Goal: Find specific page/section: Find specific page/section

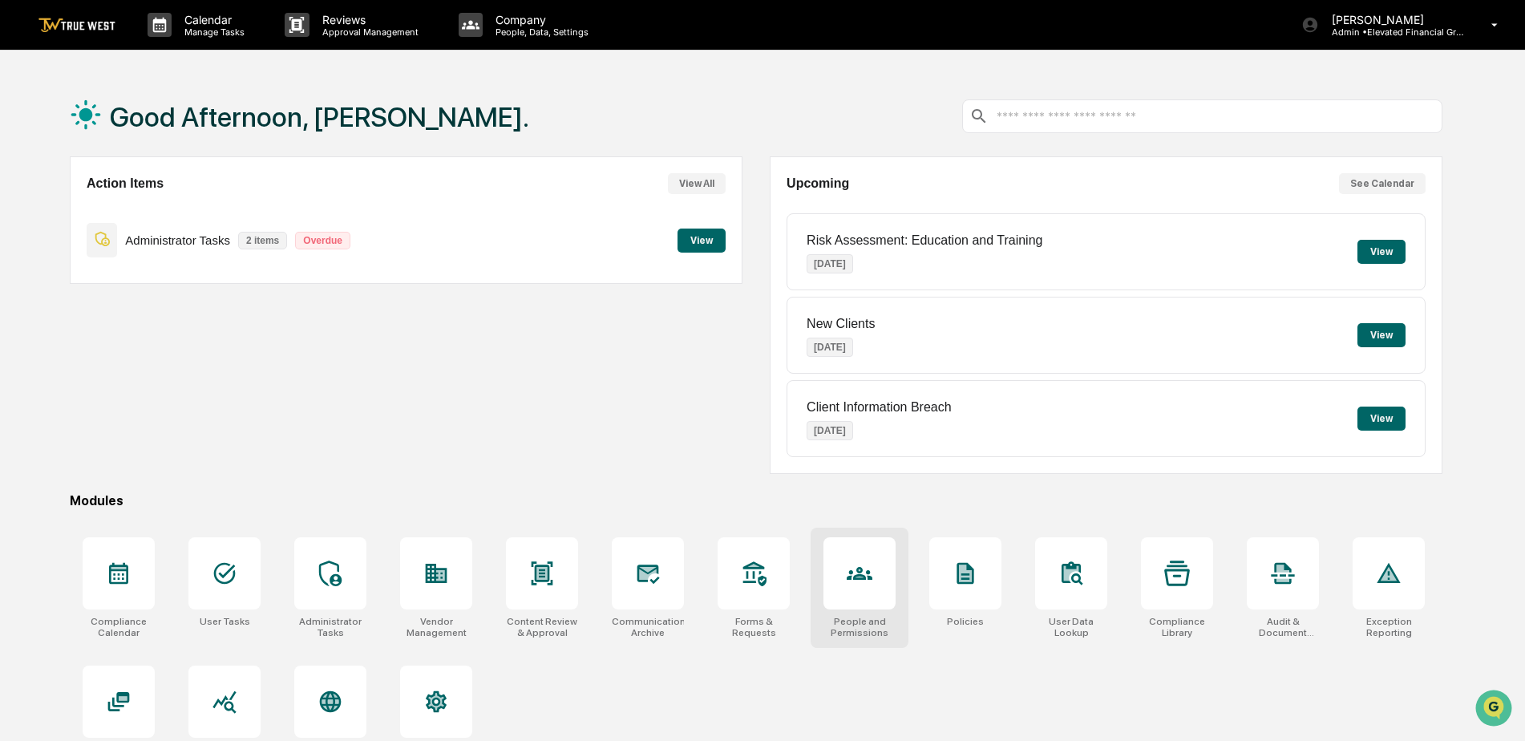
click at [873, 583] on icon at bounding box center [860, 574] width 26 height 26
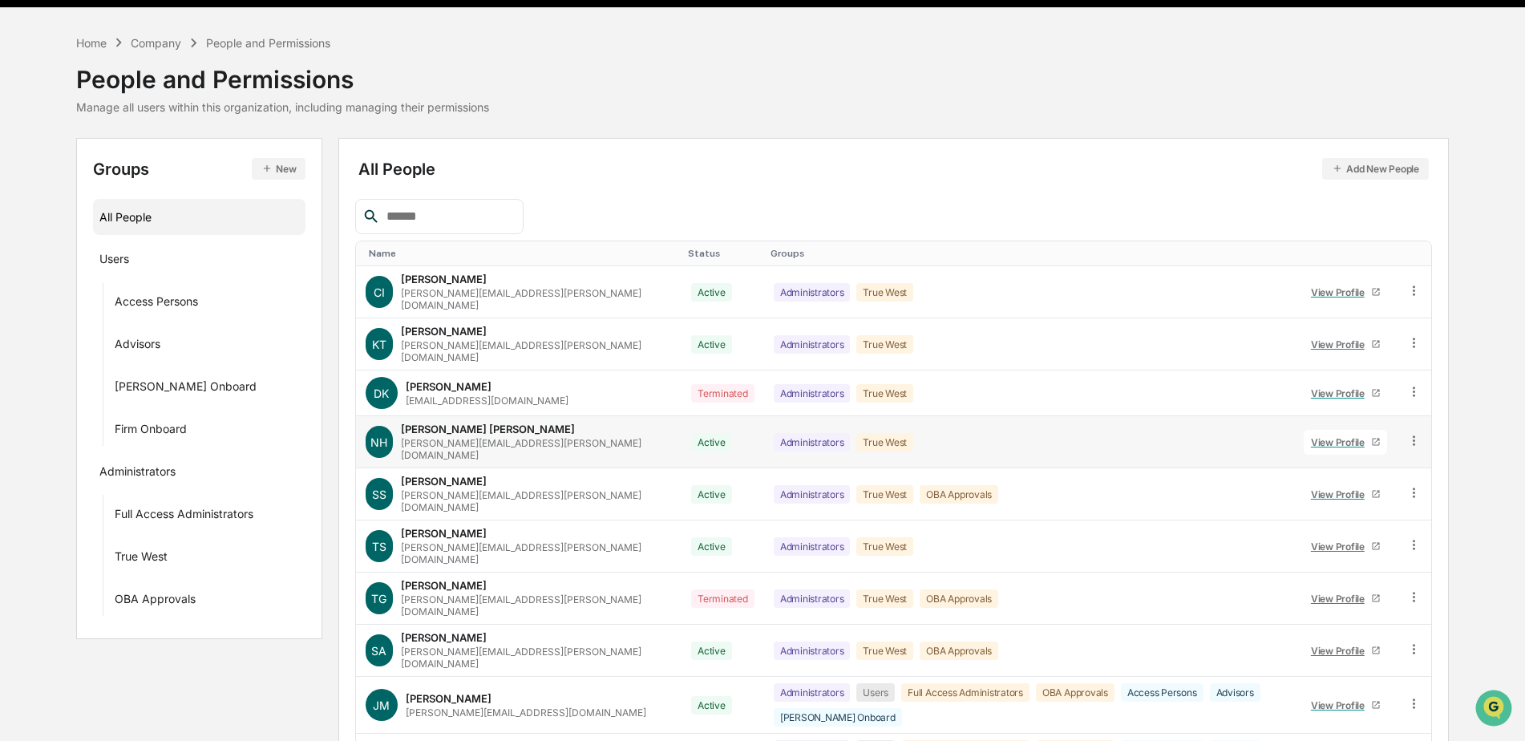
scroll to position [114, 0]
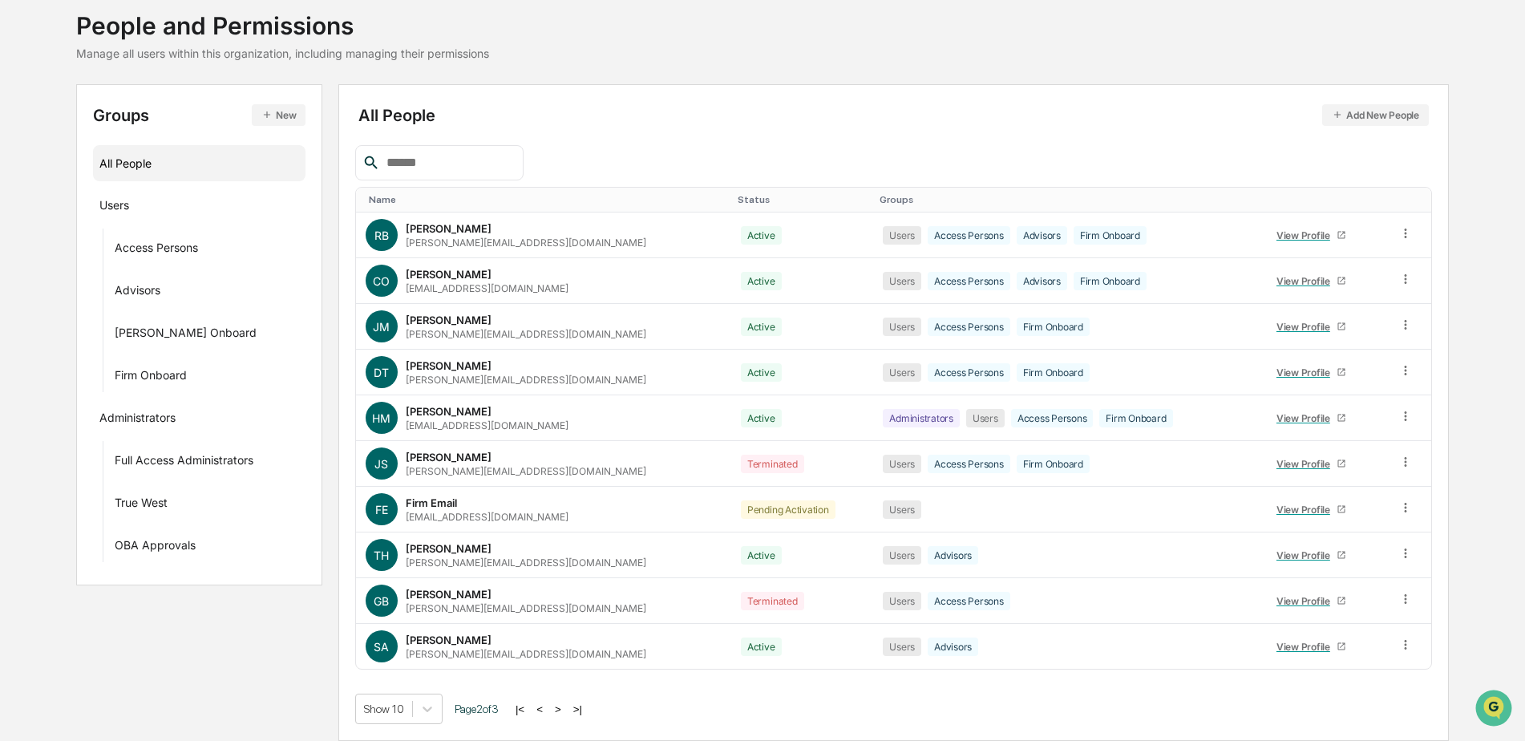
click at [563, 709] on button ">" at bounding box center [558, 710] width 16 height 14
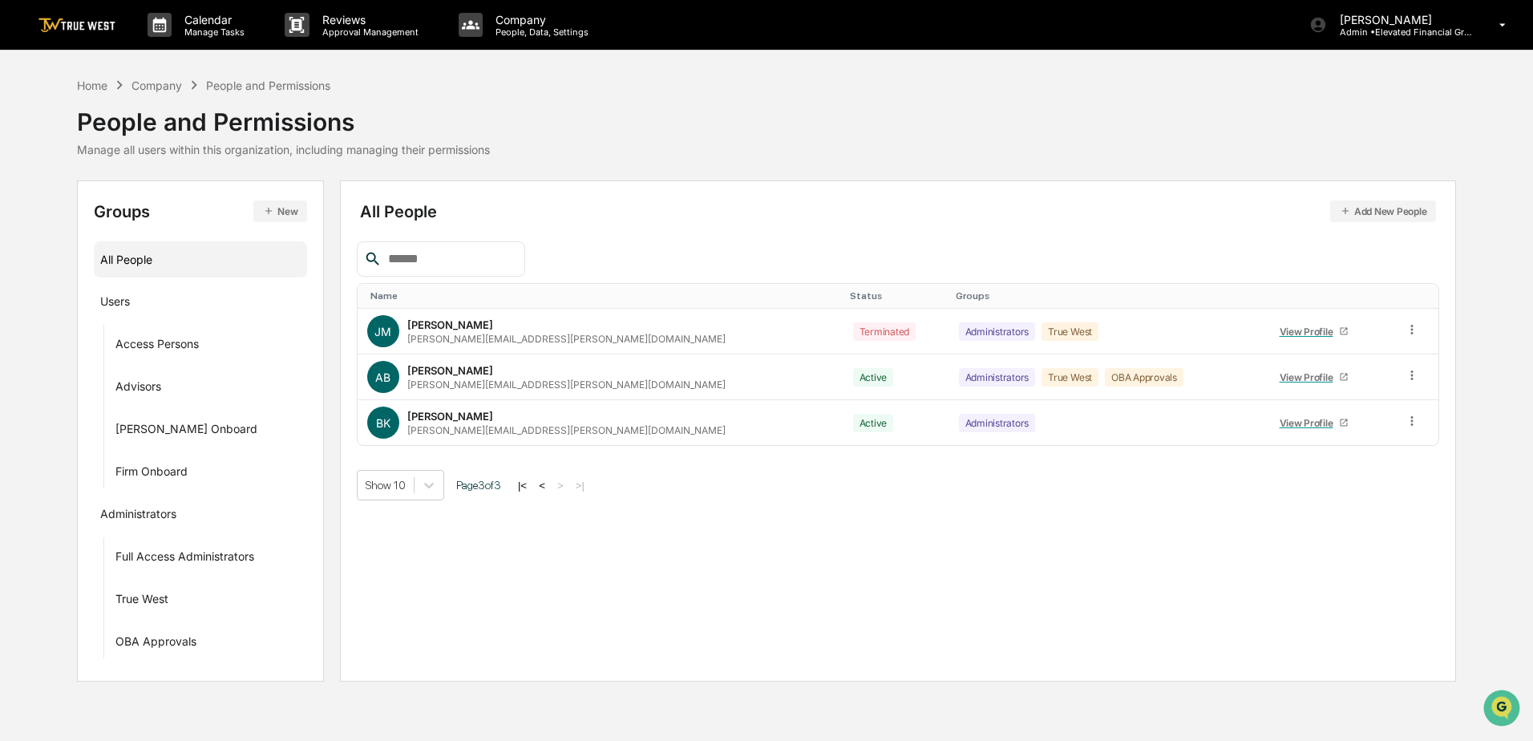
click at [548, 484] on button "<" at bounding box center [542, 486] width 16 height 14
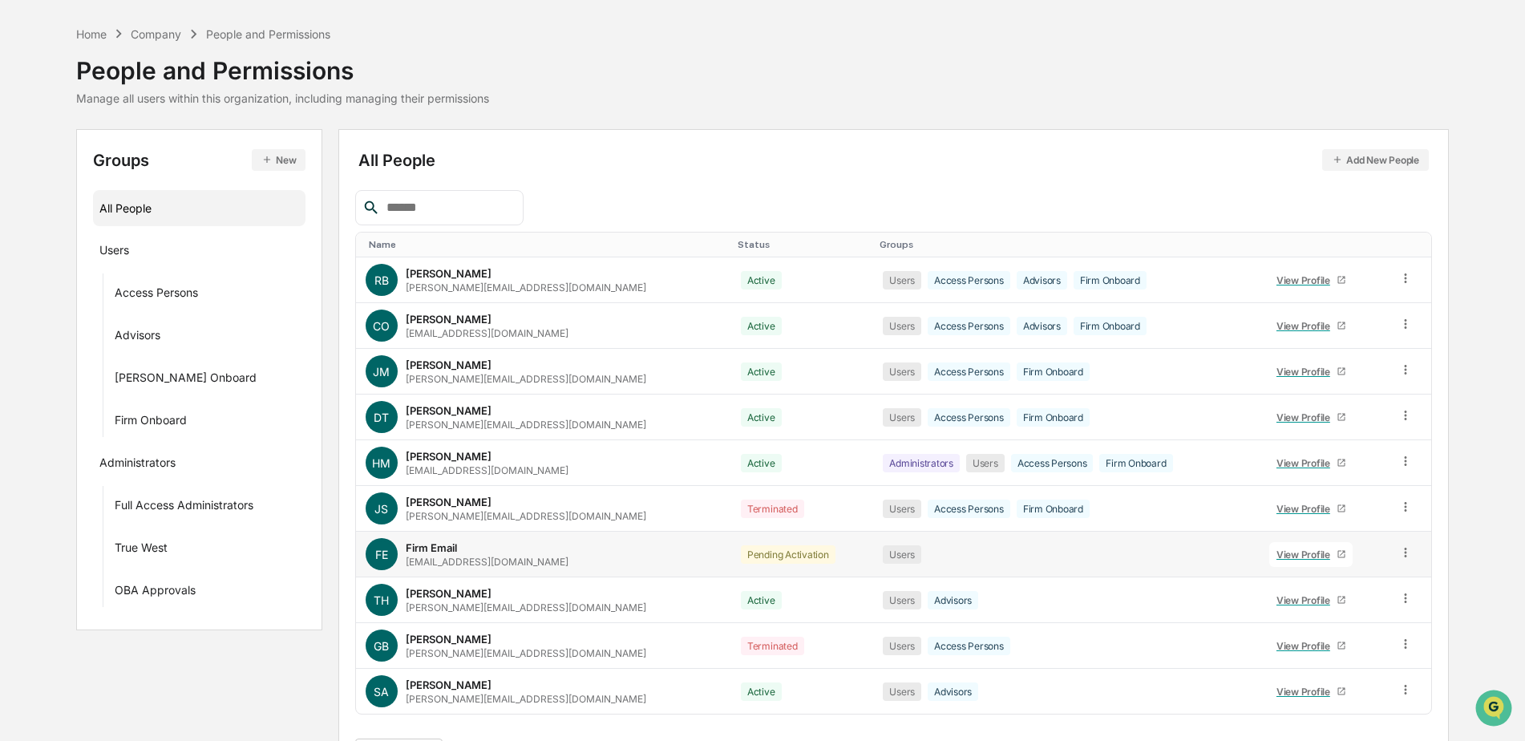
scroll to position [96, 0]
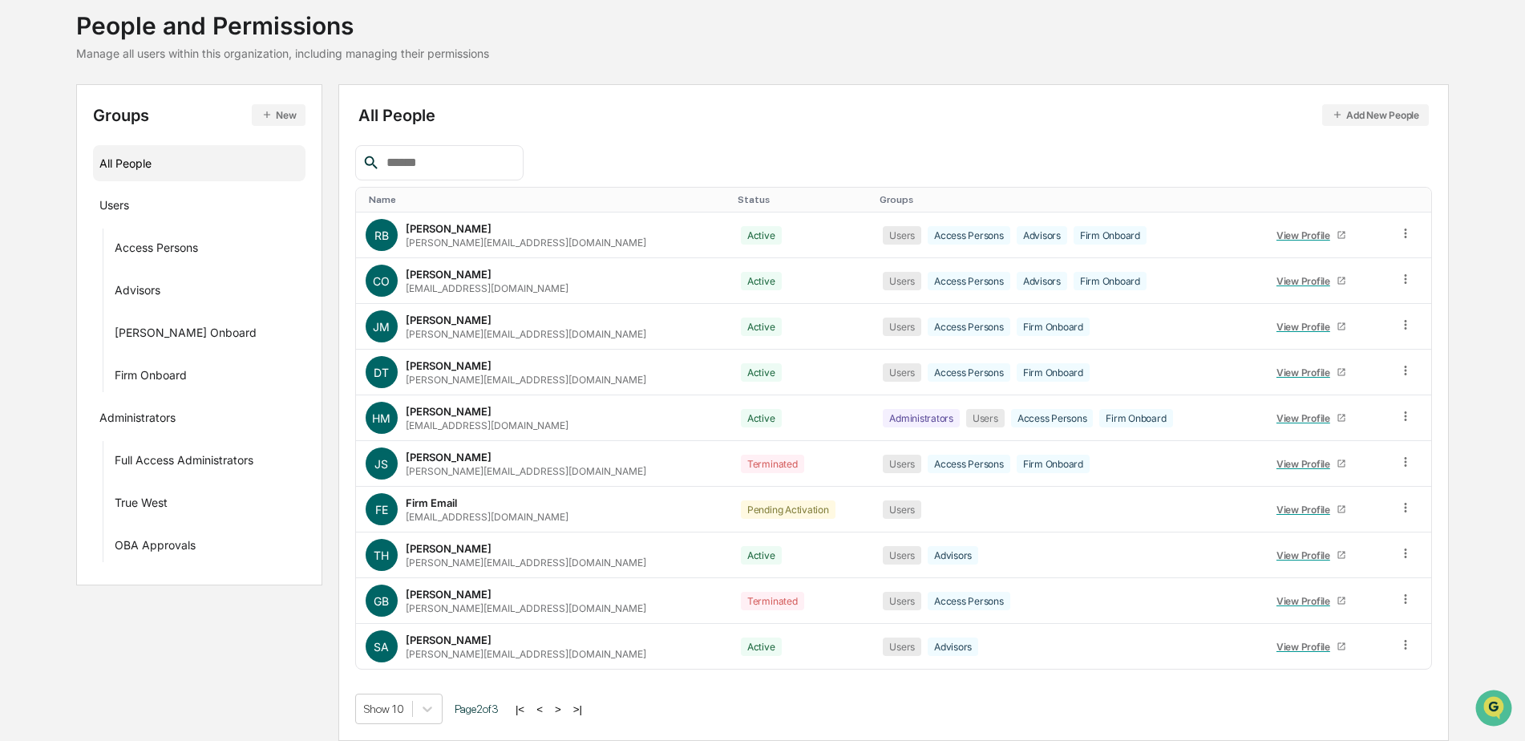
click at [546, 708] on button "<" at bounding box center [540, 710] width 16 height 14
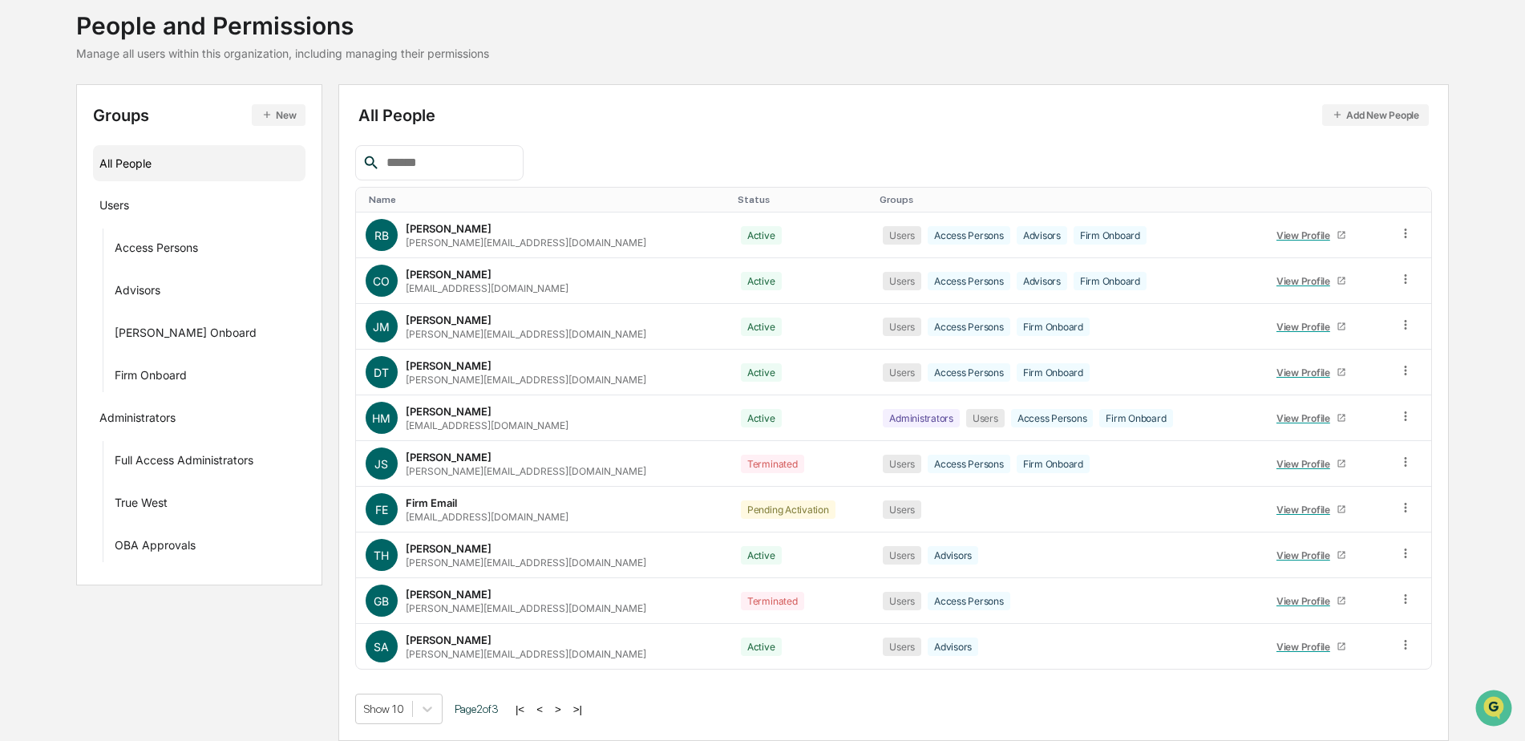
click at [546, 710] on button "<" at bounding box center [540, 710] width 16 height 14
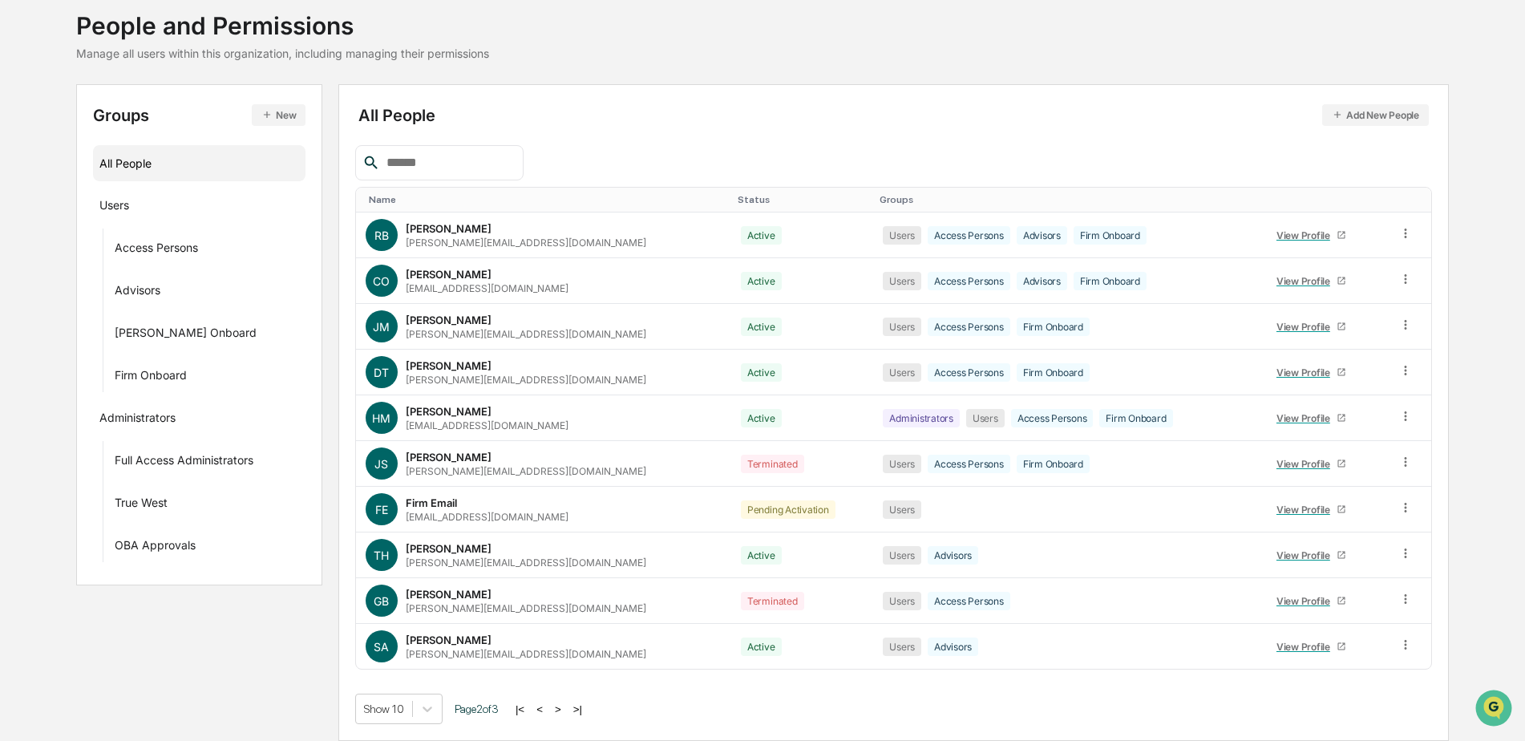
click at [565, 709] on button ">" at bounding box center [558, 710] width 16 height 14
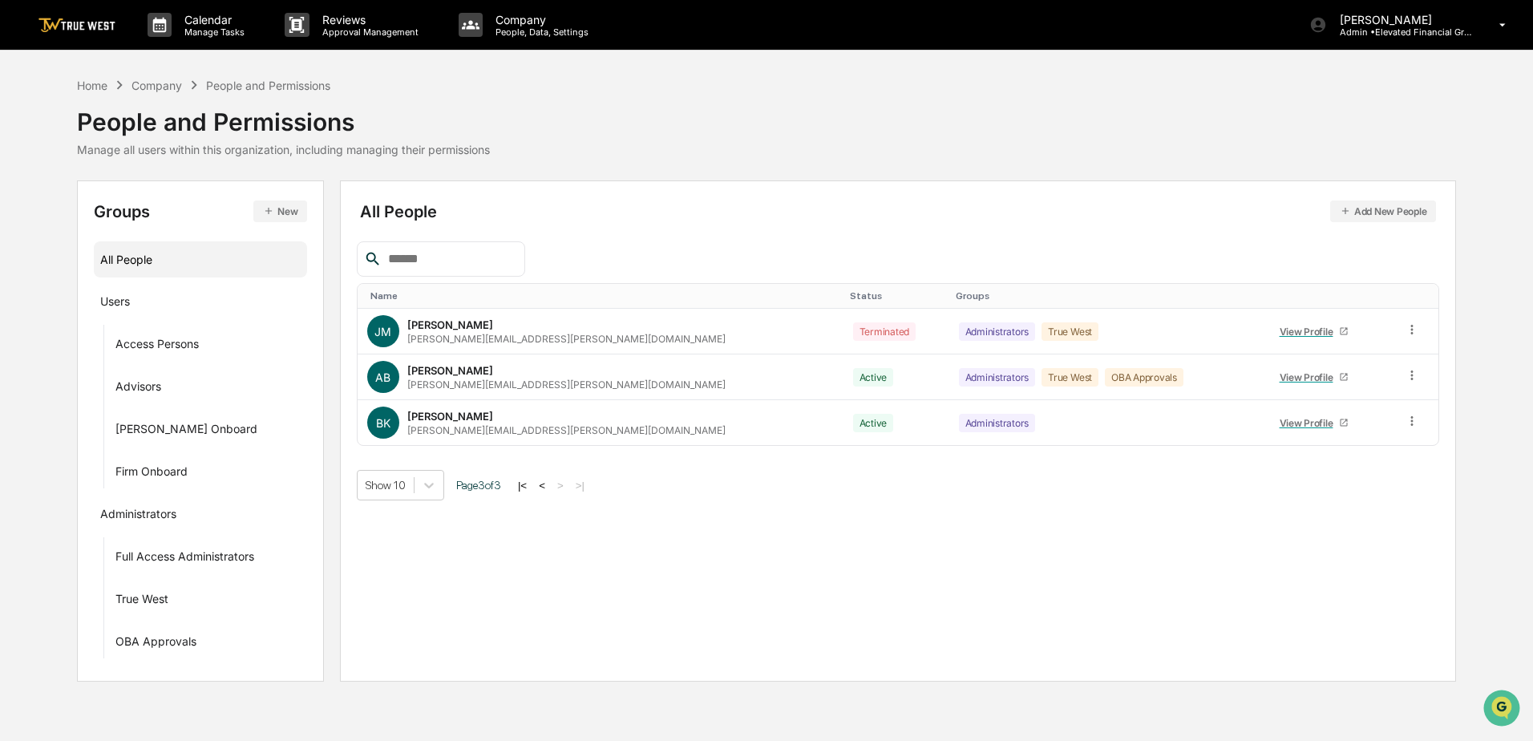
click at [550, 488] on button "<" at bounding box center [542, 486] width 16 height 14
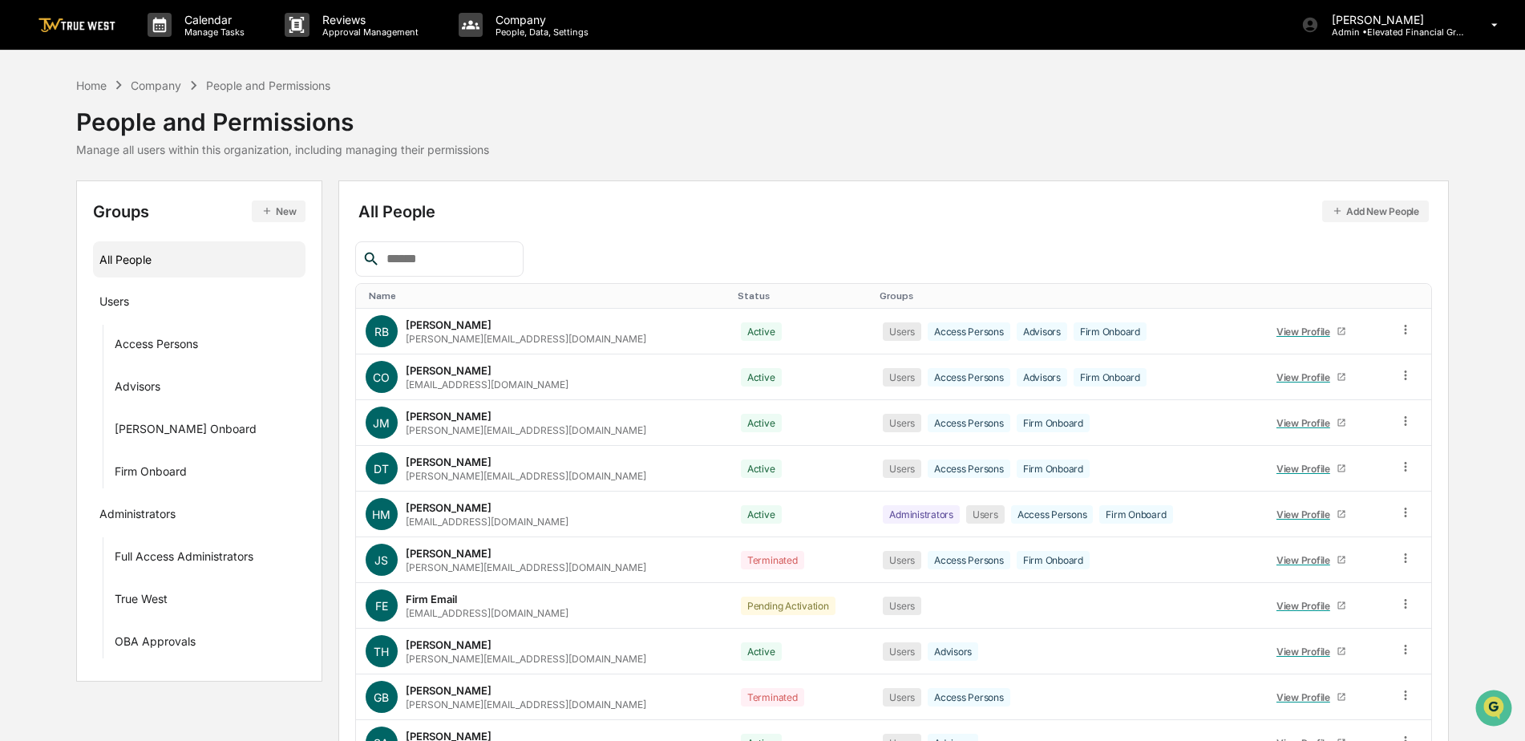
click at [553, 488] on td "DT [PERSON_NAME] [PERSON_NAME][EMAIL_ADDRESS][DOMAIN_NAME]" at bounding box center [543, 469] width 375 height 46
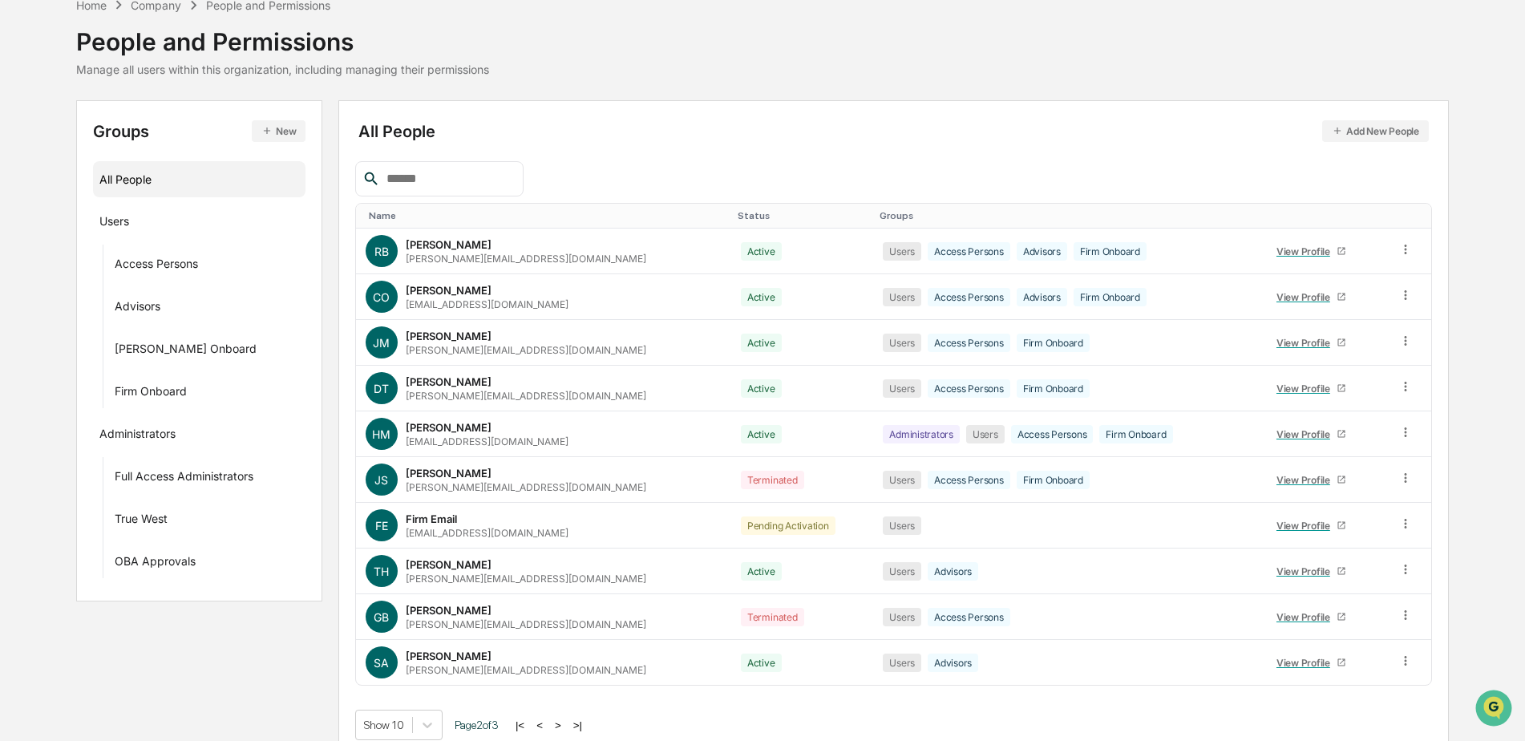
click at [614, 703] on div "Name Status Groups RB [PERSON_NAME] [PERSON_NAME][EMAIL_ADDRESS][DOMAIN_NAME] A…" at bounding box center [893, 450] width 1077 height 579
click at [1307, 477] on div "View Profile" at bounding box center [1307, 480] width 60 height 12
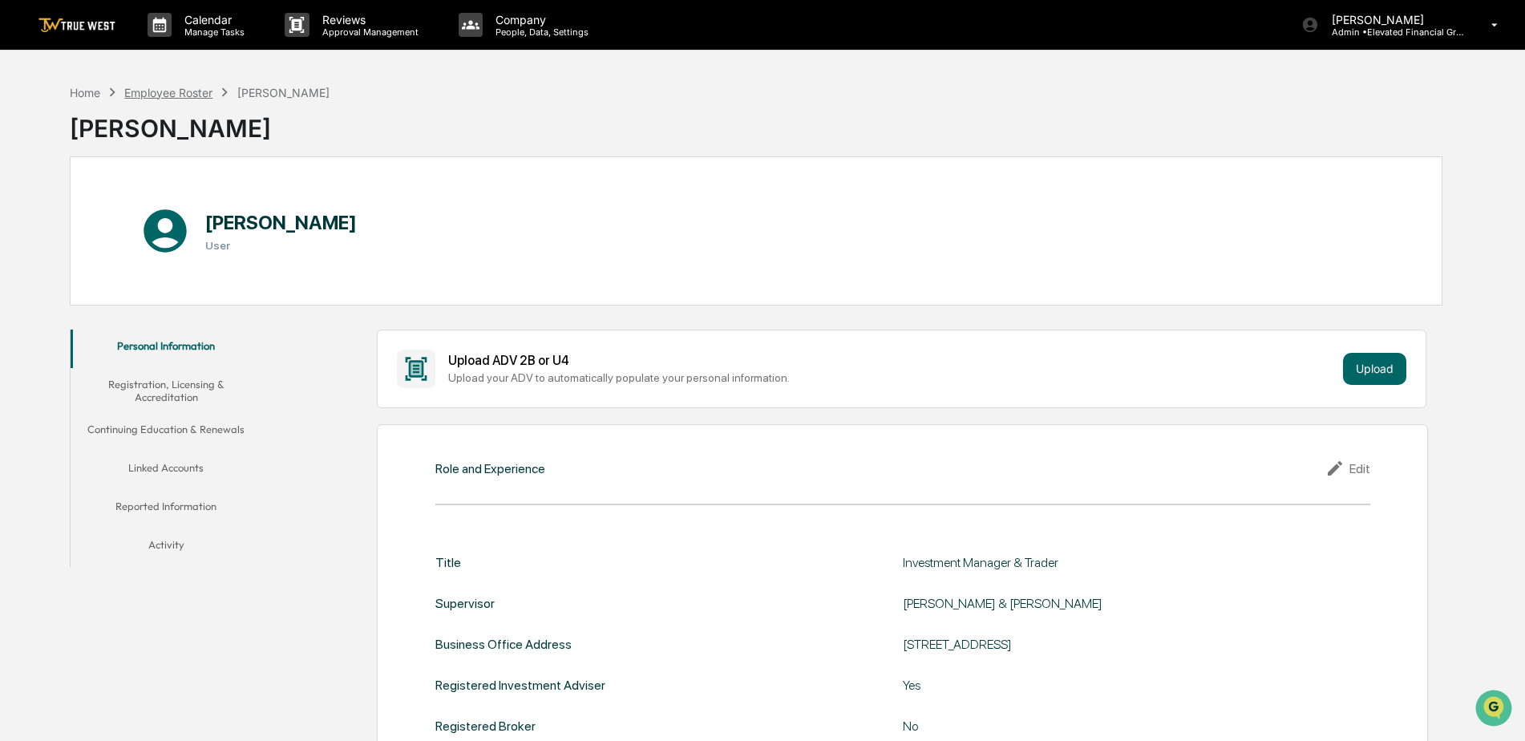
click at [173, 91] on div "Employee Roster" at bounding box center [168, 93] width 88 height 14
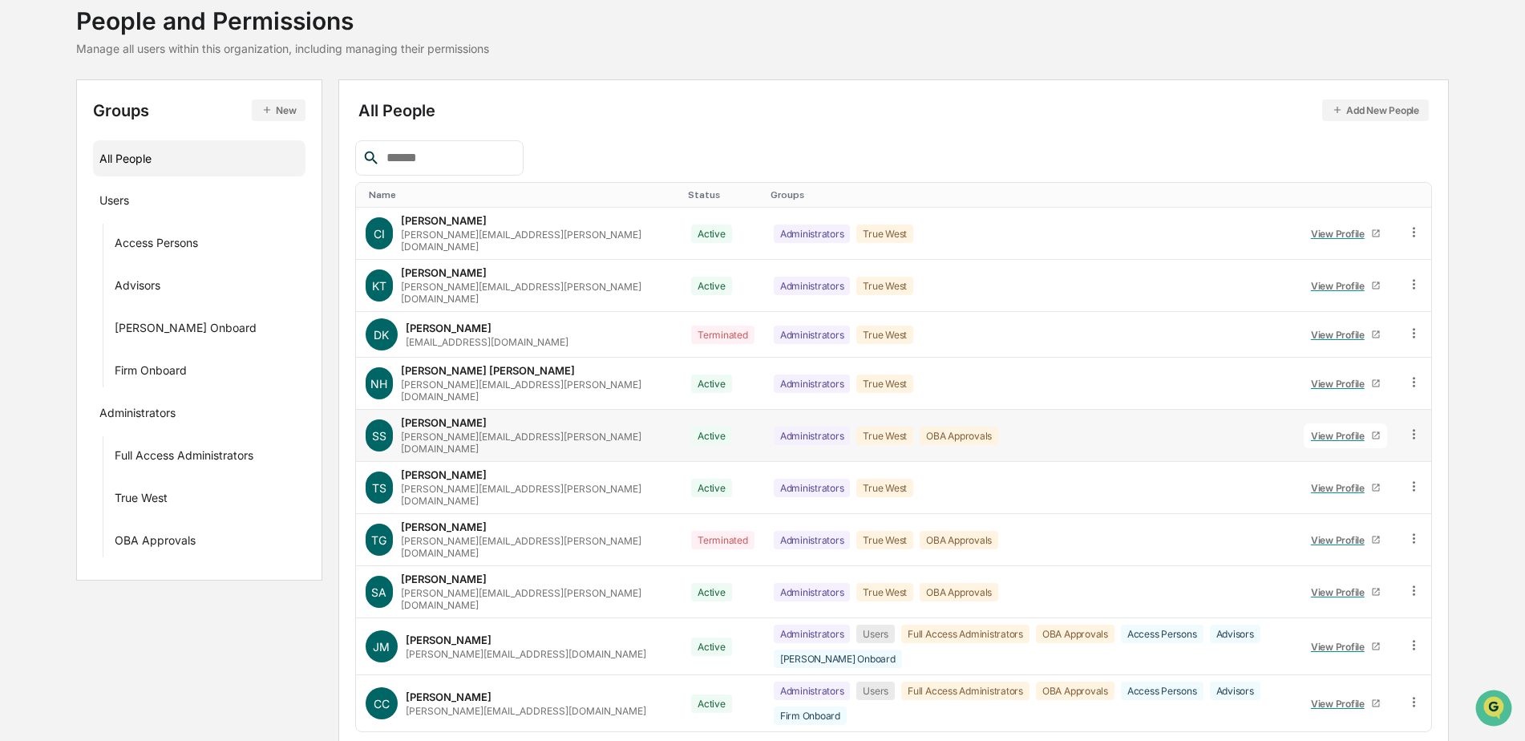
scroll to position [114, 0]
